Goal: Information Seeking & Learning: Learn about a topic

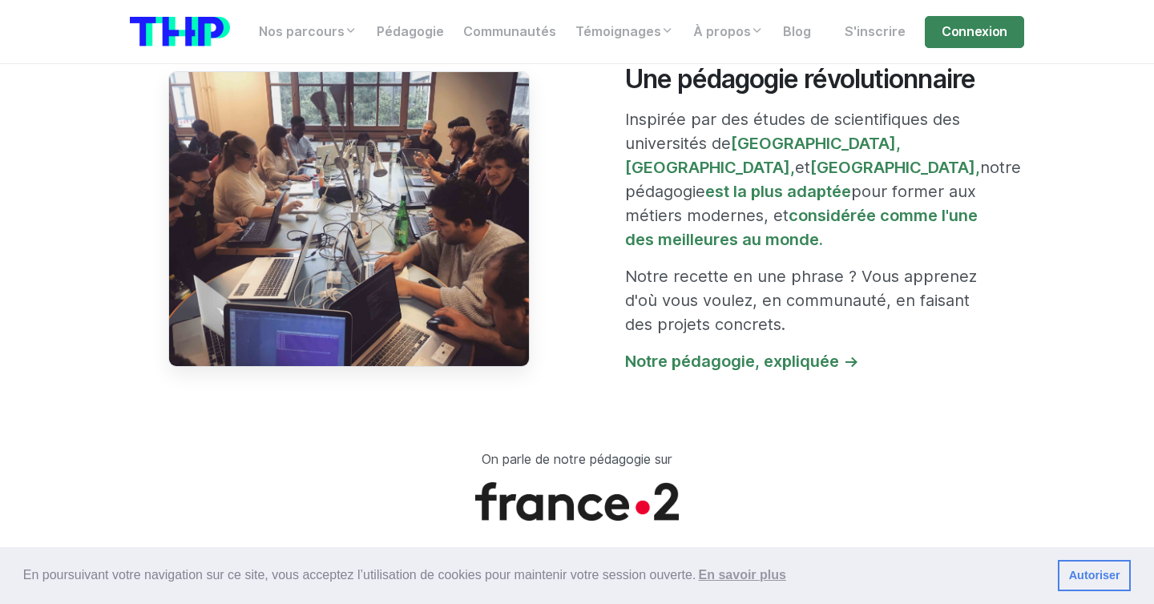
scroll to position [1343, 0]
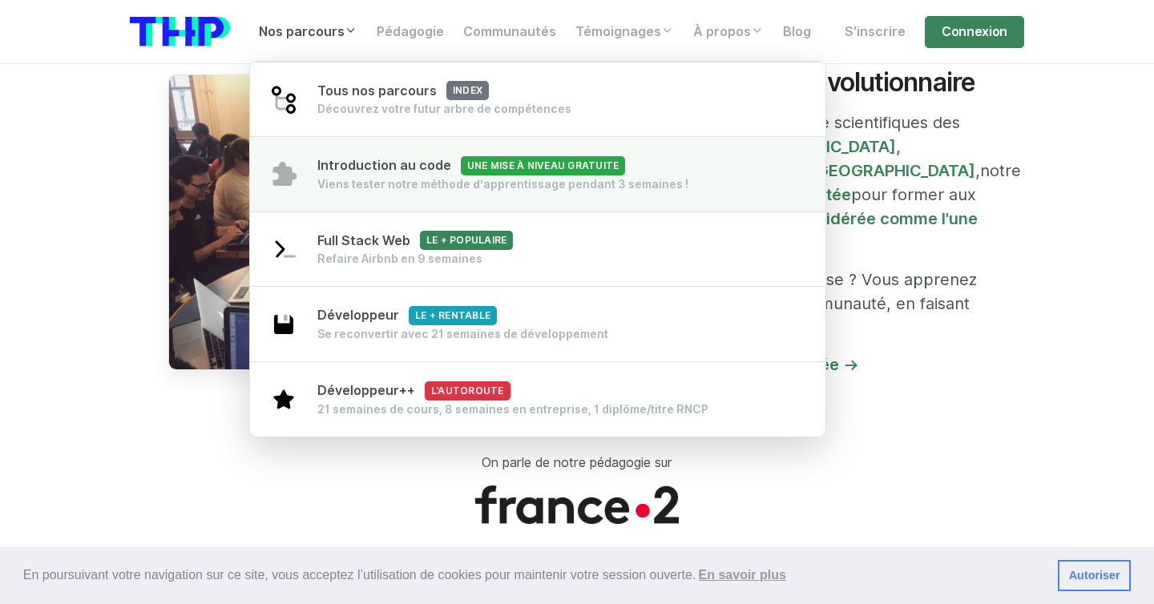
click at [383, 188] on div "Viens tester notre méthode d’apprentissage pendant 3 semaines !" at bounding box center [502, 184] width 371 height 16
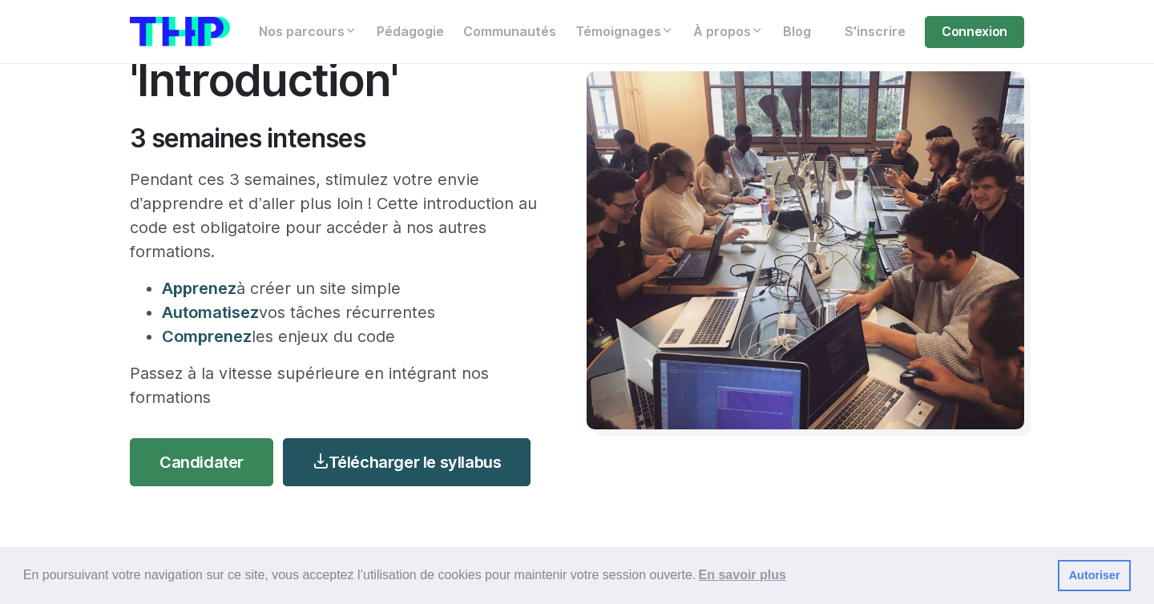
scroll to position [140, 0]
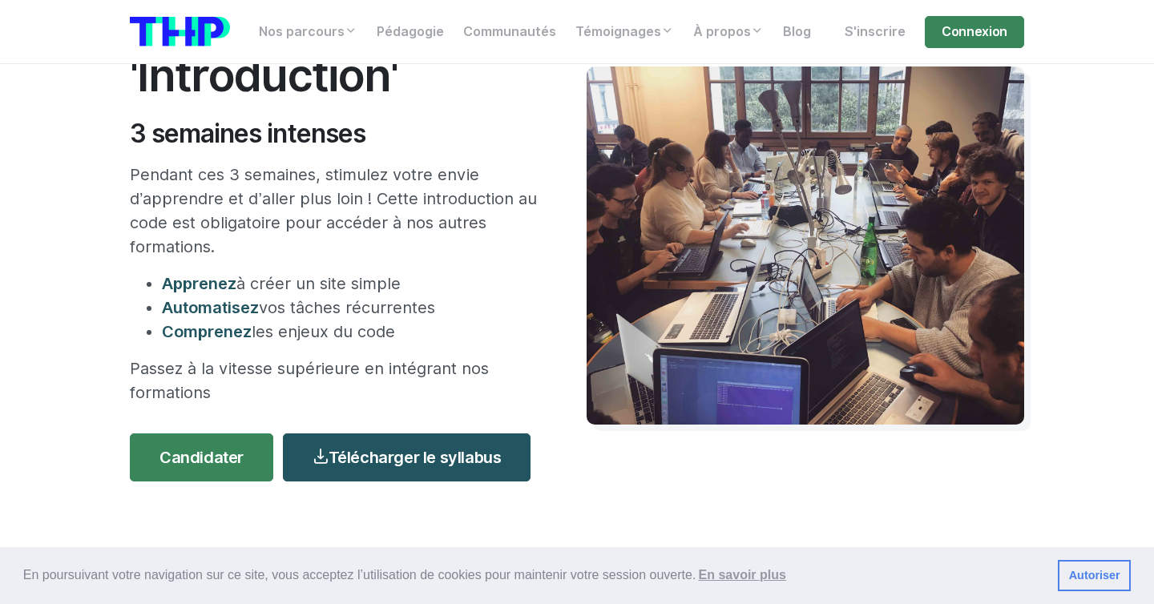
drag, startPoint x: 428, startPoint y: 333, endPoint x: 126, endPoint y: 141, distance: 357.7
click at [126, 141] on div "Formation 'Introduction' 3 semaines intenses Pendant ces 3 semaines, stimulez v…" at bounding box center [348, 246] width 457 height 490
drag, startPoint x: 230, startPoint y: 391, endPoint x: 180, endPoint y: 192, distance: 205.6
click at [180, 192] on div "Formation 'Introduction' 3 semaines intenses Pendant ces 3 semaines, stimulez v…" at bounding box center [348, 246] width 457 height 490
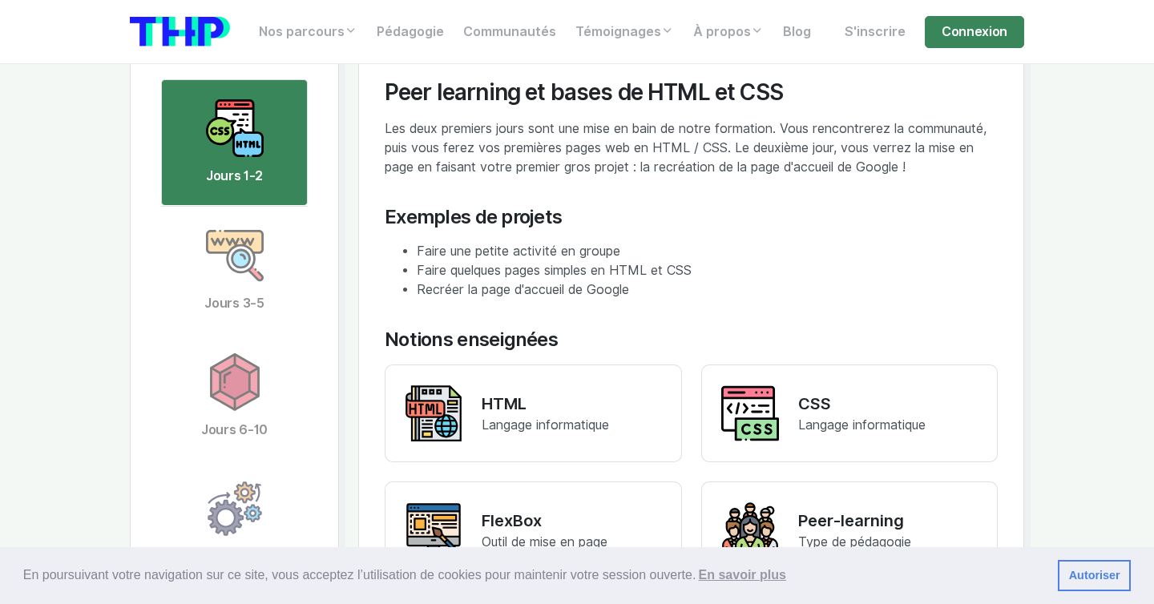
scroll to position [3089, 0]
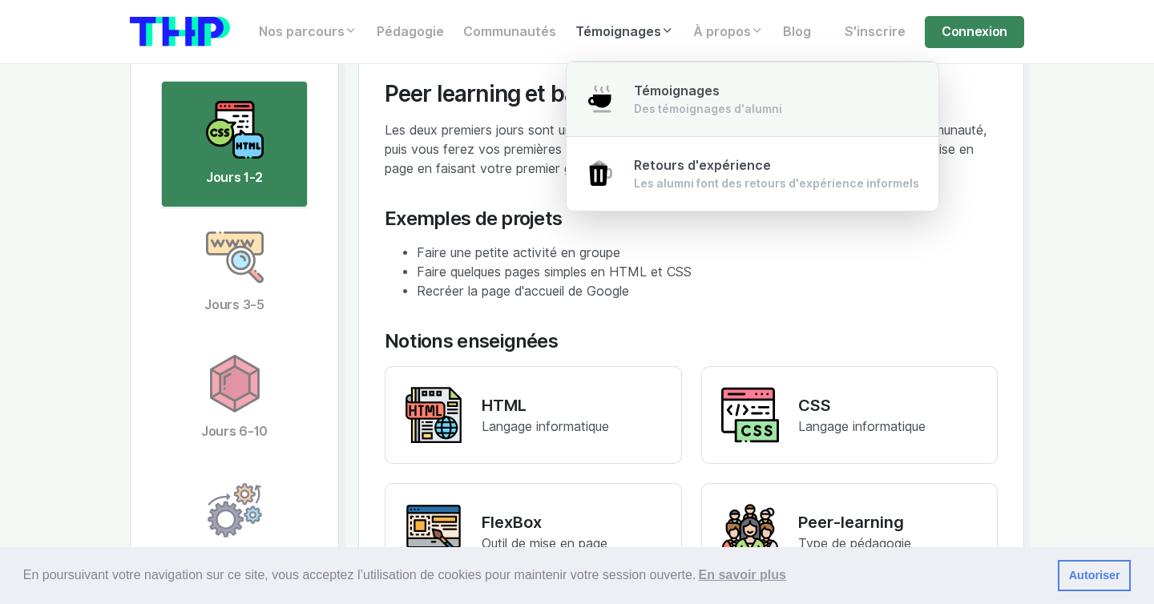
click at [676, 86] on span "Témoignages" at bounding box center [677, 90] width 86 height 15
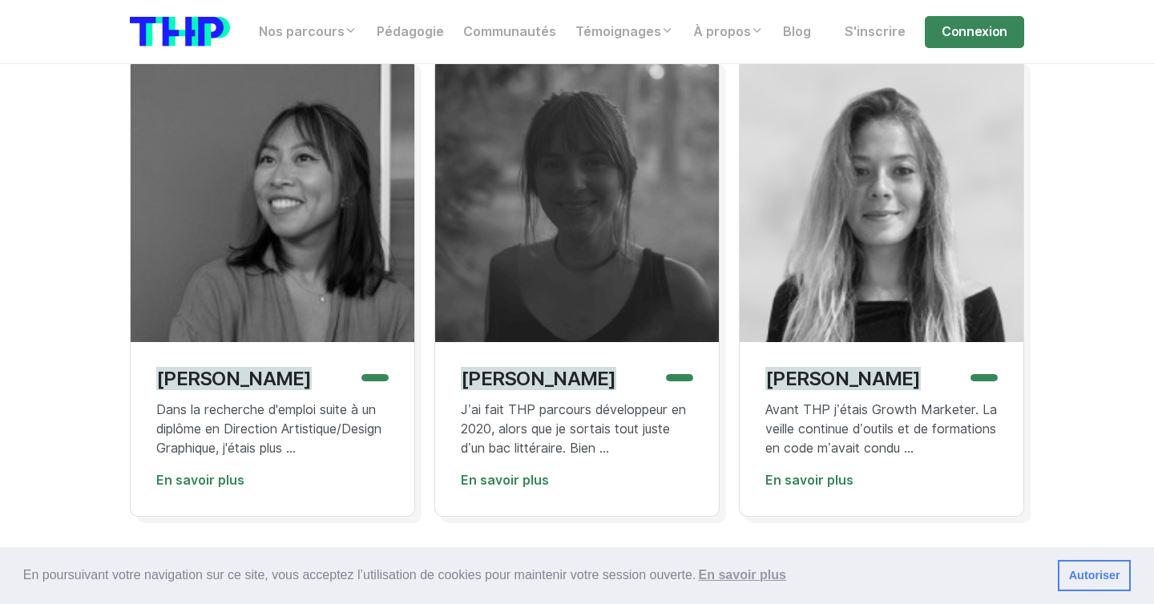
scroll to position [442, 0]
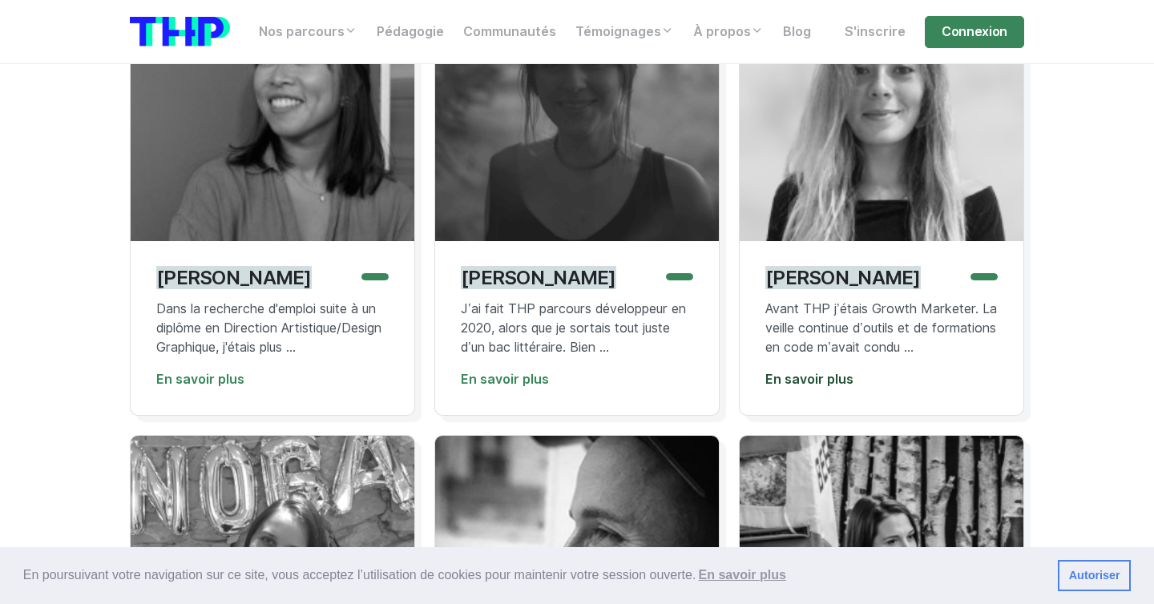
click at [813, 377] on link "En savoir plus" at bounding box center [809, 379] width 88 height 15
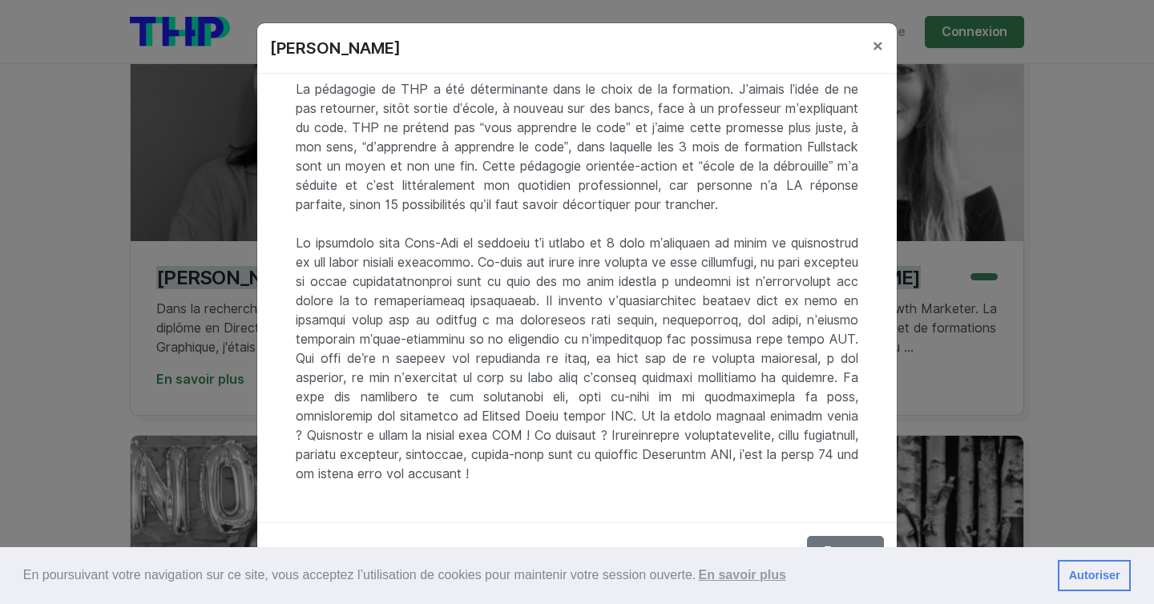
scroll to position [263, 0]
click at [844, 538] on button "Fermer" at bounding box center [845, 552] width 77 height 32
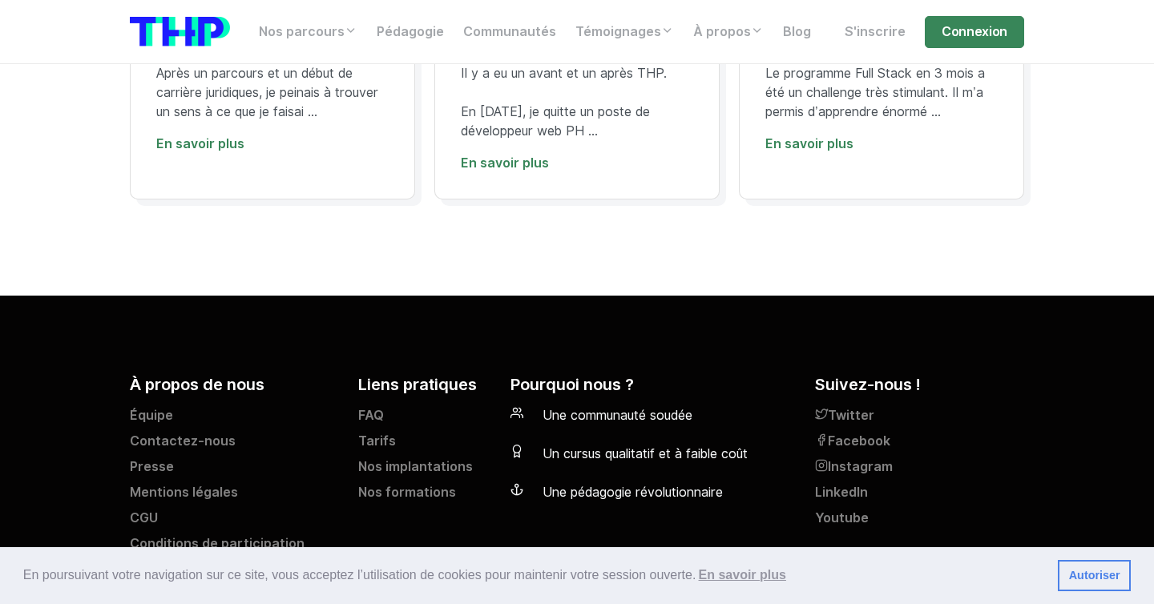
scroll to position [7928, 0]
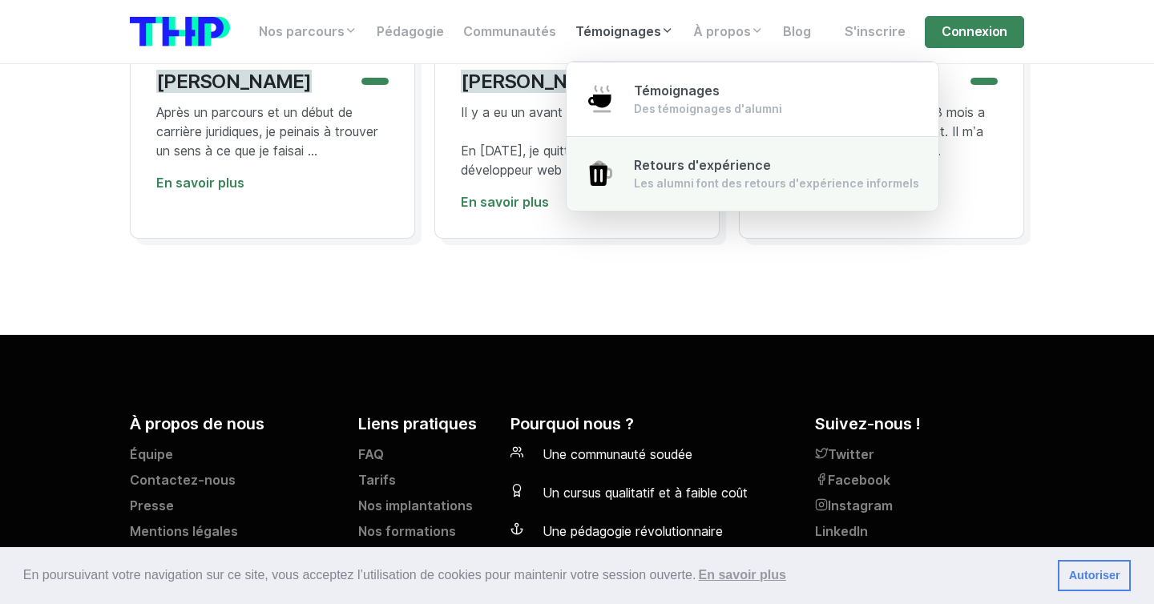
click at [671, 177] on div "Les alumni font des retours d'expérience informels" at bounding box center [776, 183] width 285 height 16
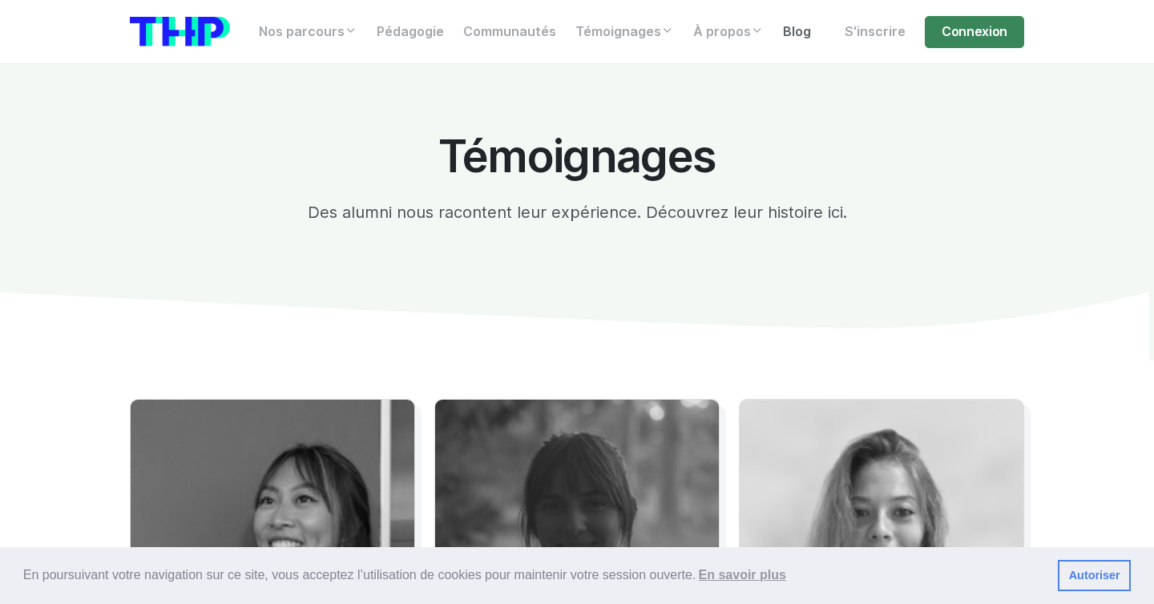
click at [798, 30] on link "Blog" at bounding box center [796, 32] width 47 height 32
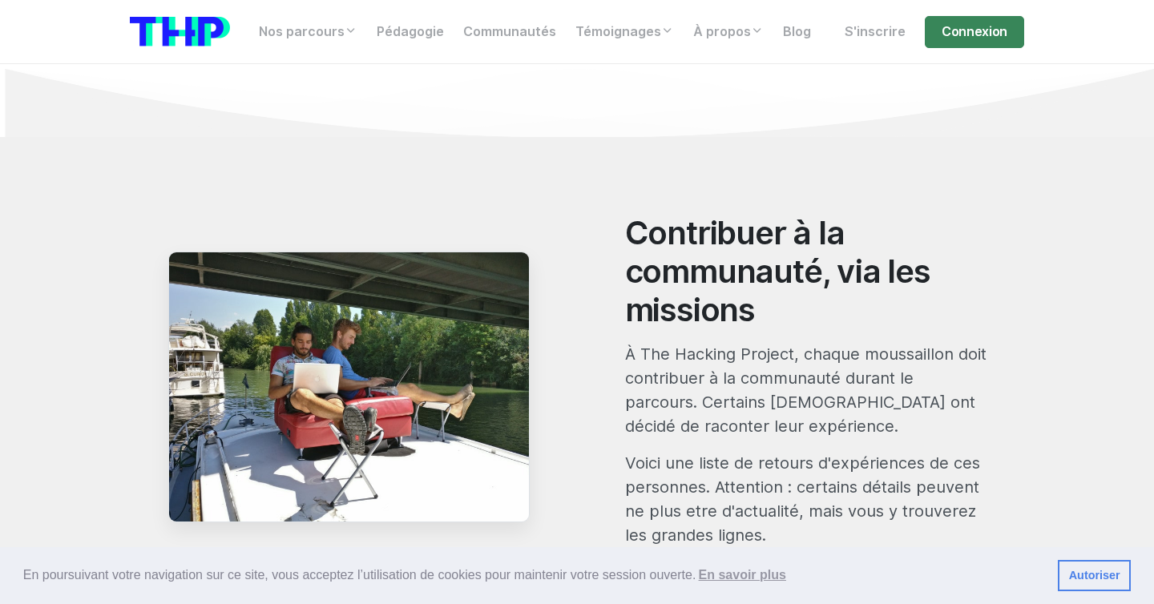
scroll to position [565, 0]
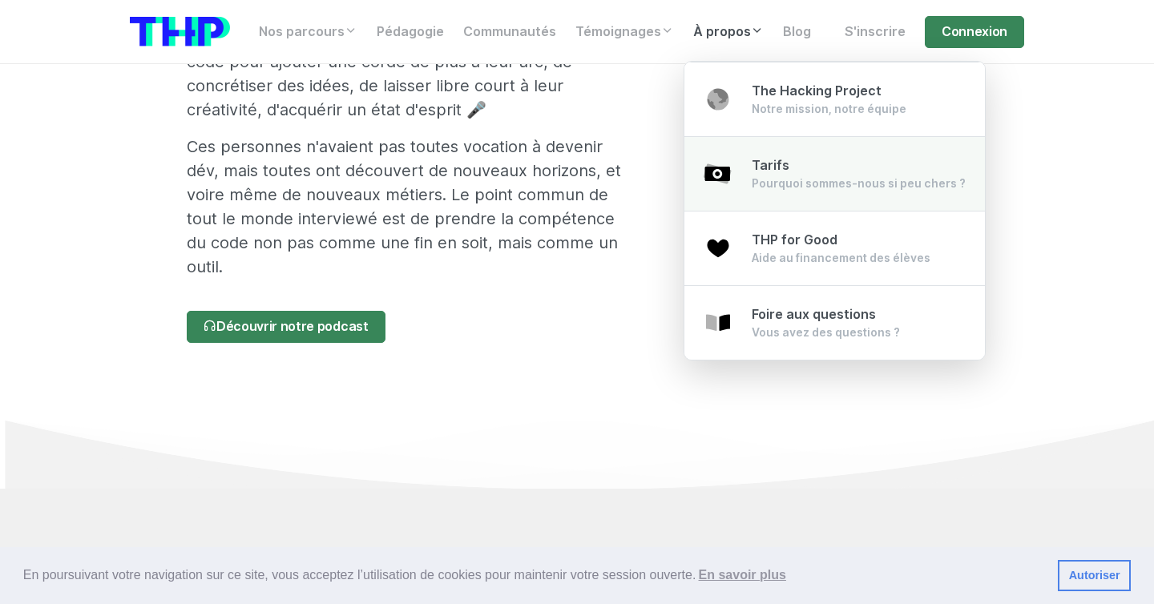
click at [781, 170] on span "Tarifs" at bounding box center [771, 165] width 38 height 15
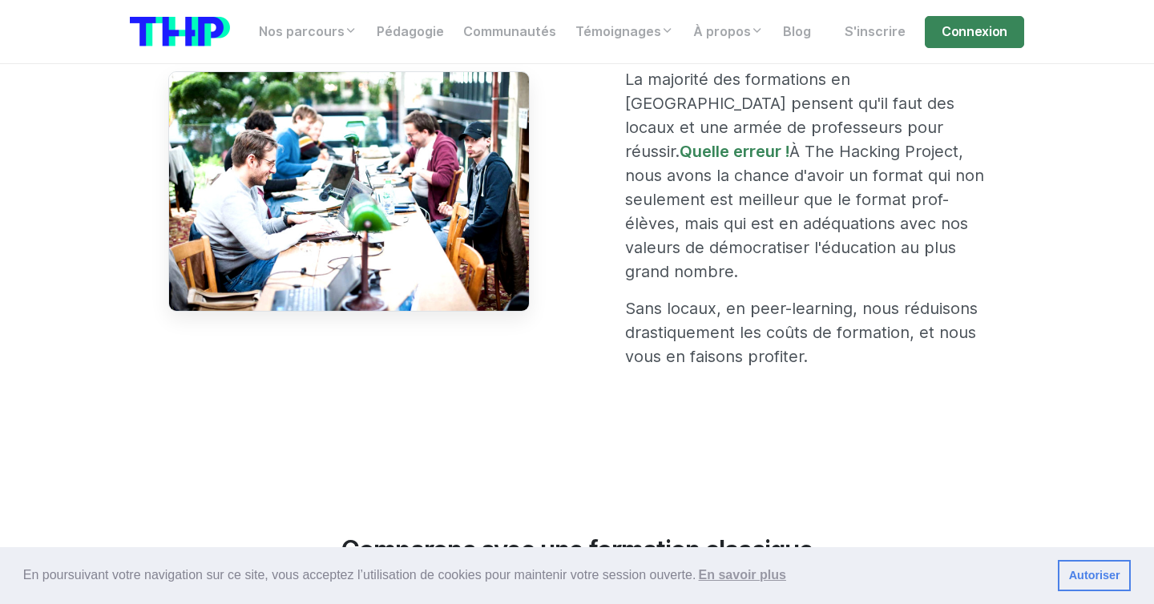
scroll to position [471, 0]
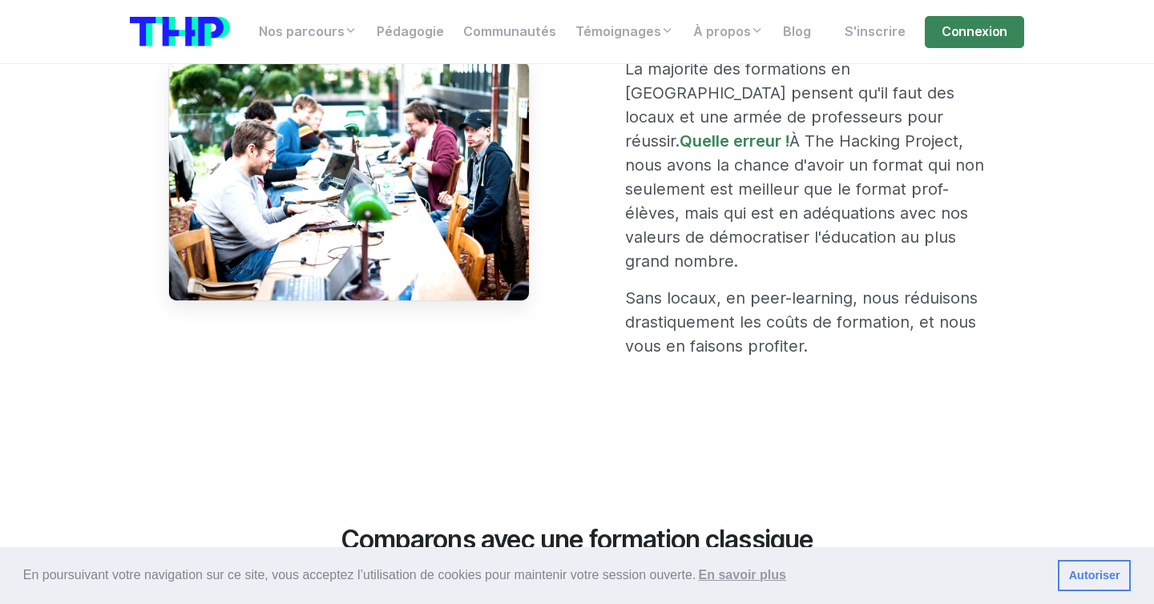
drag, startPoint x: 831, startPoint y: 339, endPoint x: 618, endPoint y: 270, distance: 224.0
click at [618, 270] on div "On ne vous facture que l'essentiel, pas de surcoût superficiel La majorité des …" at bounding box center [805, 180] width 381 height 381
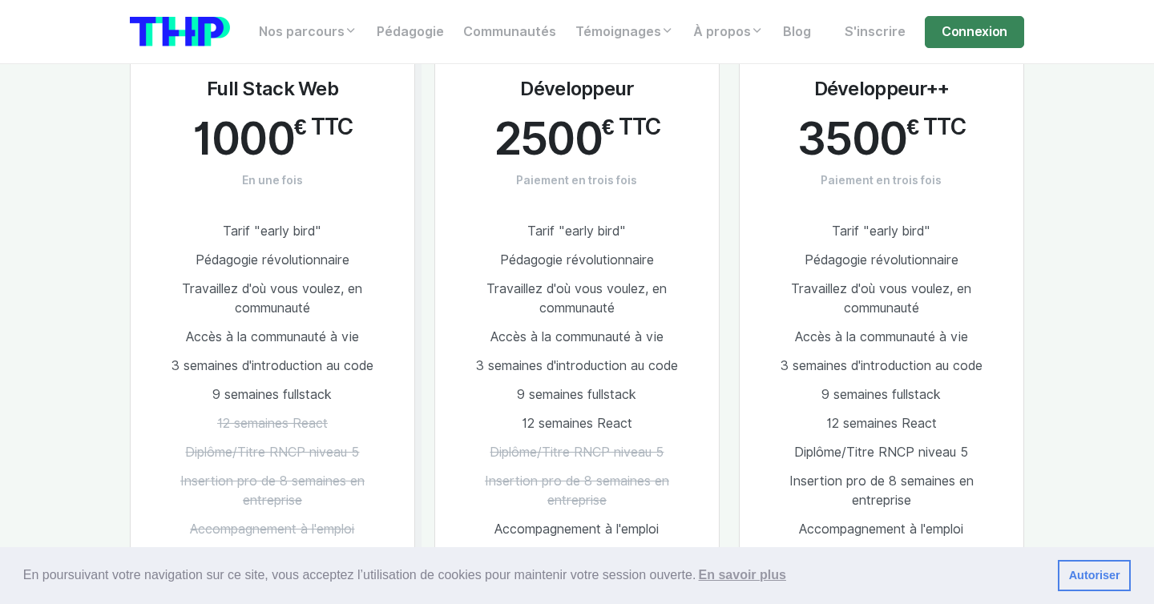
scroll to position [2143, 0]
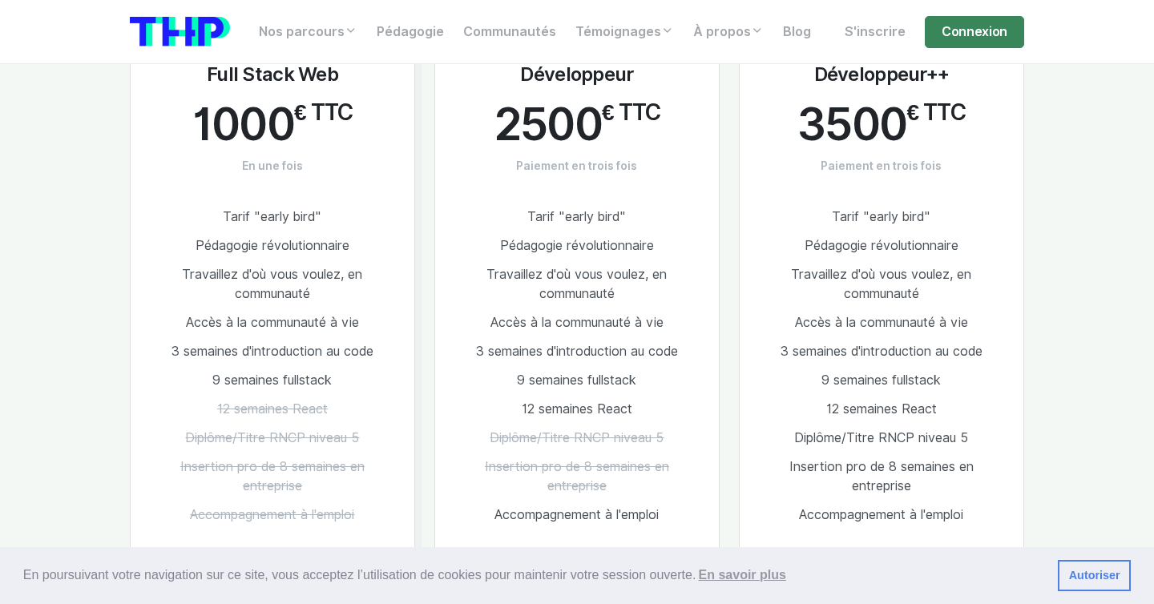
drag, startPoint x: 184, startPoint y: 288, endPoint x: 395, endPoint y: 377, distance: 229.2
click at [395, 377] on div "Le + populaire Full Stack Web 1000 € TTC En une fois Tarif "early bird" Pédagog…" at bounding box center [272, 322] width 285 height 590
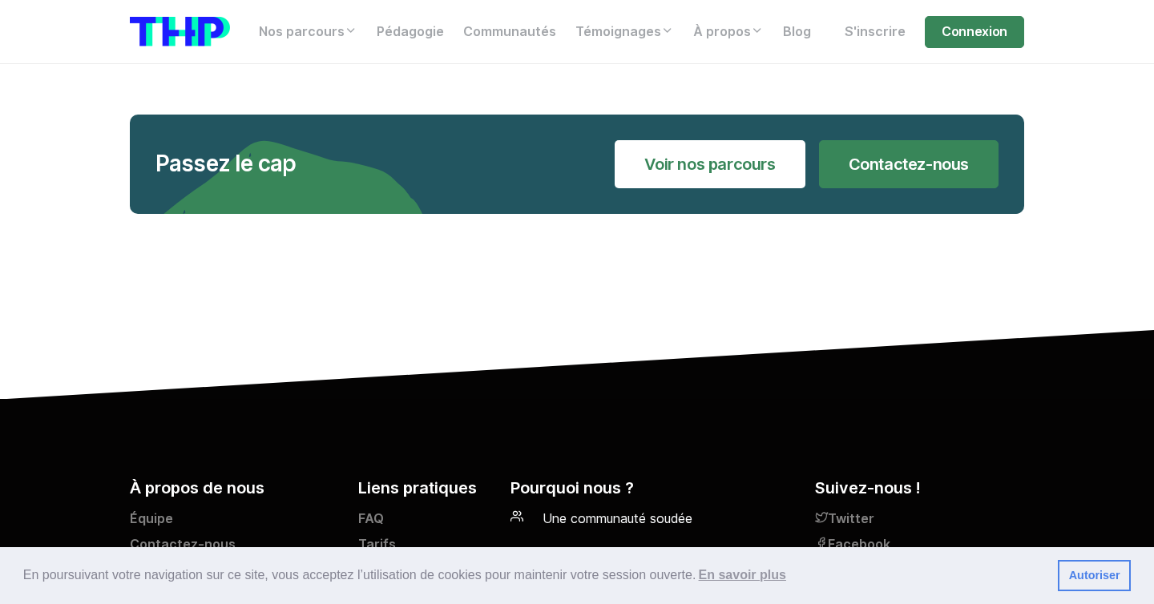
scroll to position [3407, 0]
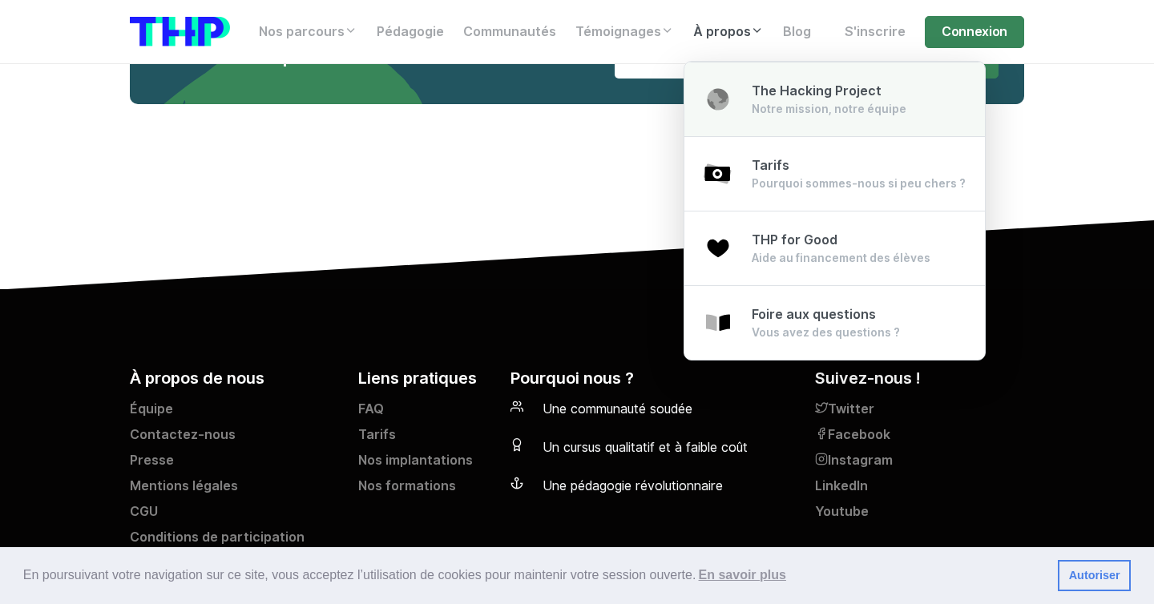
click at [777, 103] on div "Notre mission, notre équipe" at bounding box center [829, 109] width 155 height 16
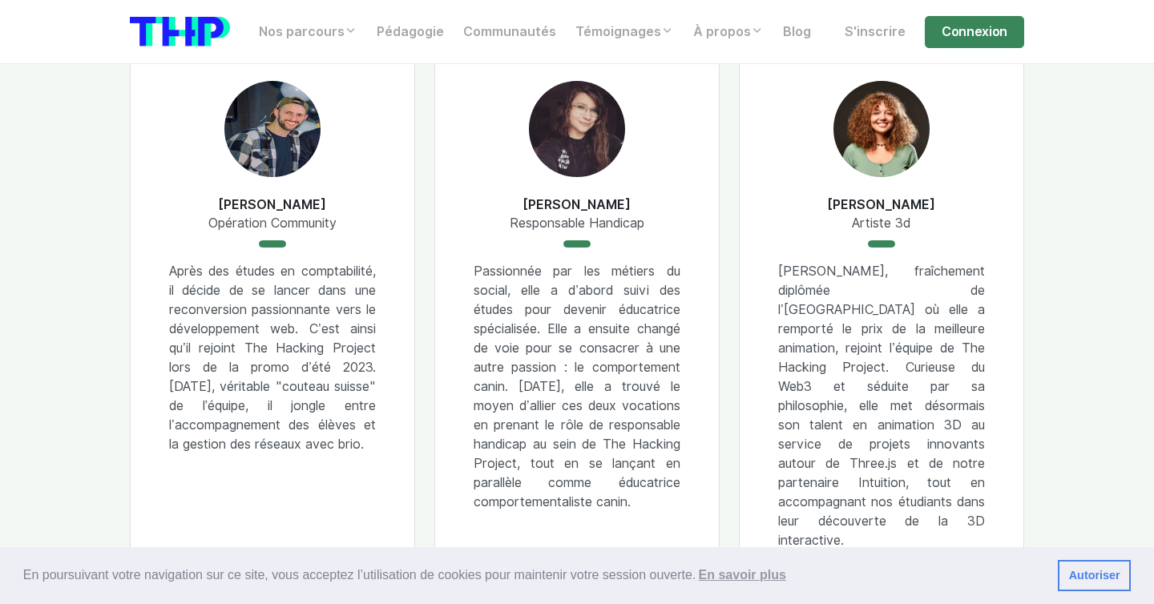
scroll to position [1656, 0]
drag, startPoint x: 474, startPoint y: 295, endPoint x: 654, endPoint y: 526, distance: 292.9
click at [654, 513] on p "Passionnée par les métiers du social, elle a d’abord suivi des études pour deve…" at bounding box center [577, 388] width 207 height 250
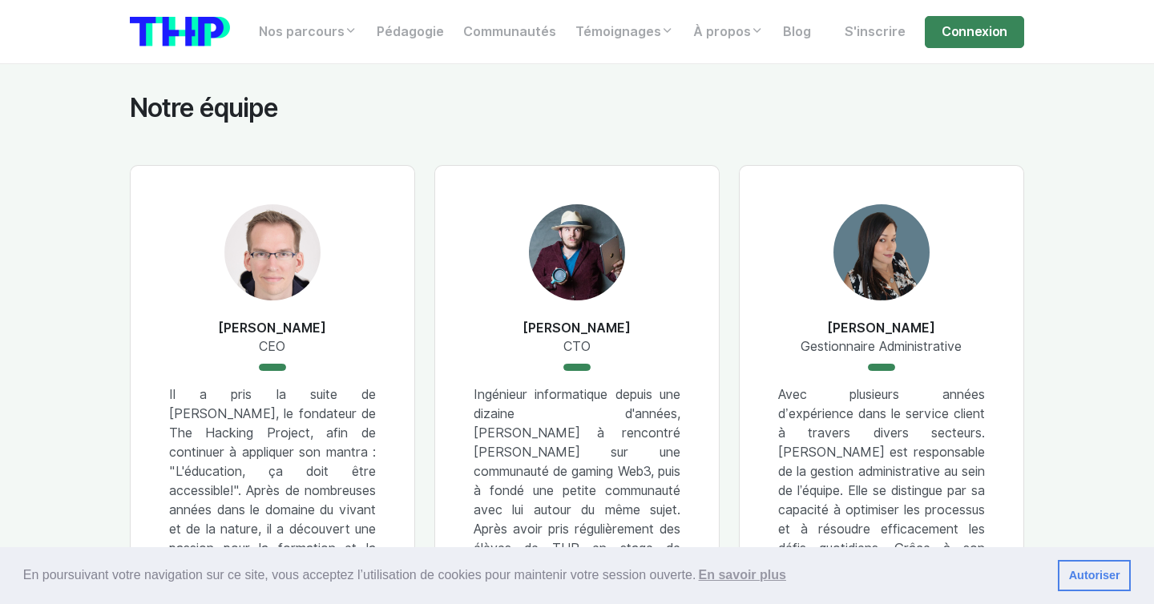
scroll to position [1013, 0]
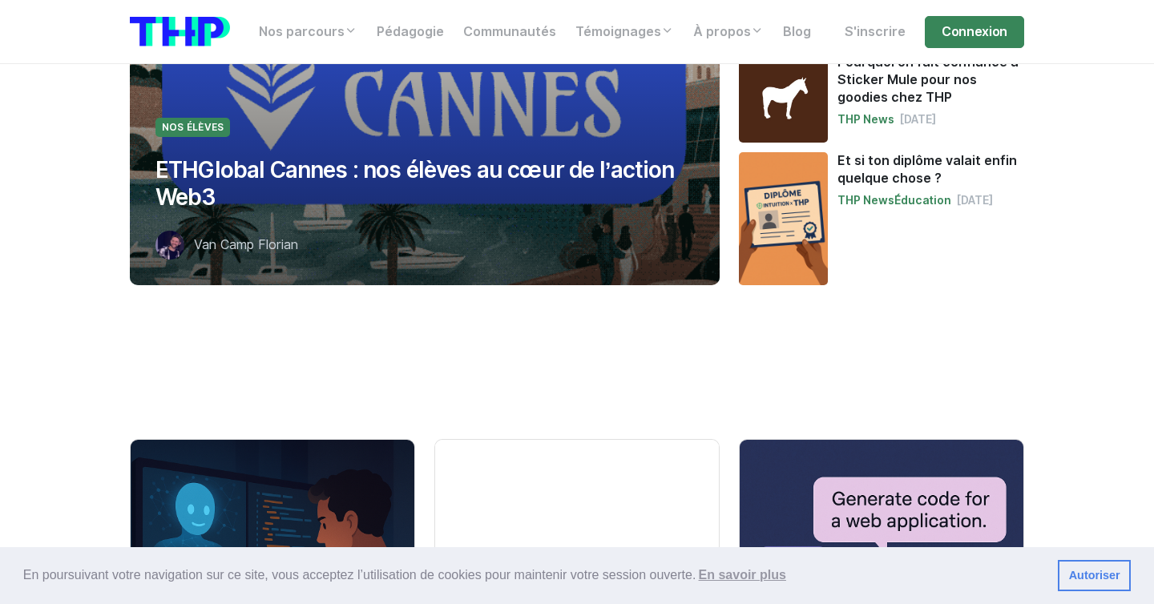
scroll to position [620, 0]
